Goal: Book appointment/travel/reservation

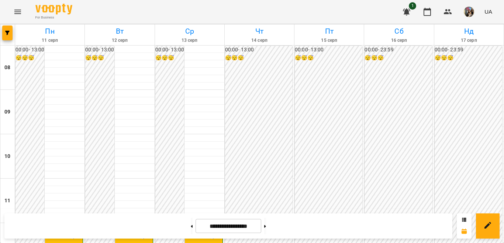
scroll to position [185, 0]
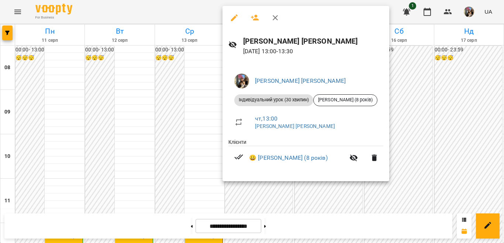
click at [206, 76] on div at bounding box center [252, 121] width 504 height 243
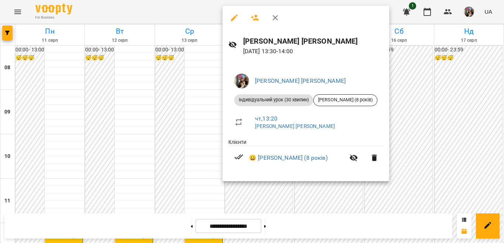
click at [395, 133] on div at bounding box center [252, 121] width 504 height 243
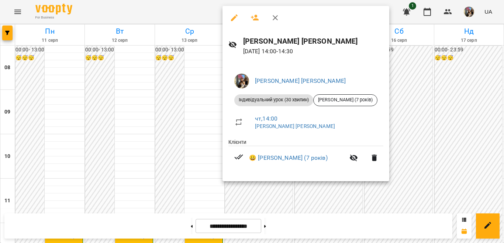
click at [406, 116] on div at bounding box center [252, 121] width 504 height 243
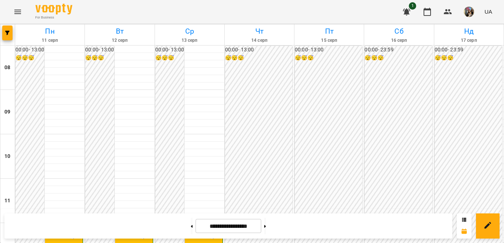
scroll to position [221, 0]
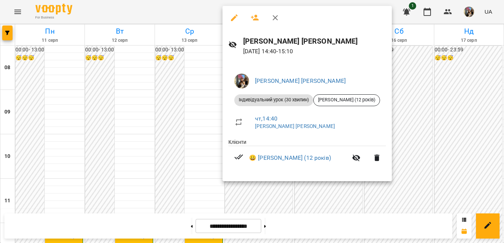
click at [291, 190] on div at bounding box center [252, 121] width 504 height 243
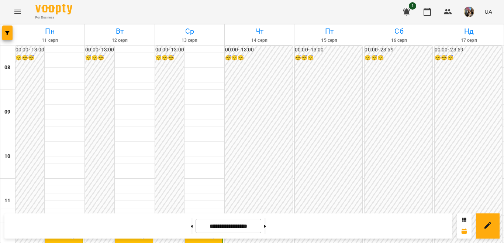
scroll to position [295, 0]
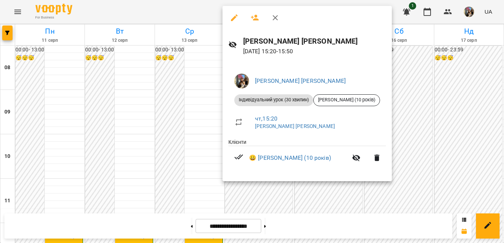
click at [206, 112] on div at bounding box center [252, 121] width 504 height 243
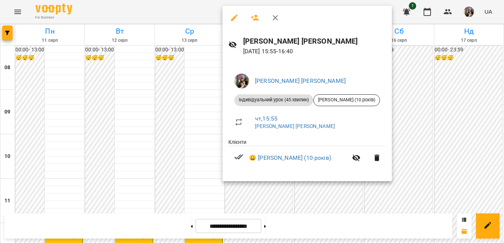
click at [204, 130] on div at bounding box center [252, 121] width 504 height 243
